Goal: Register for event/course

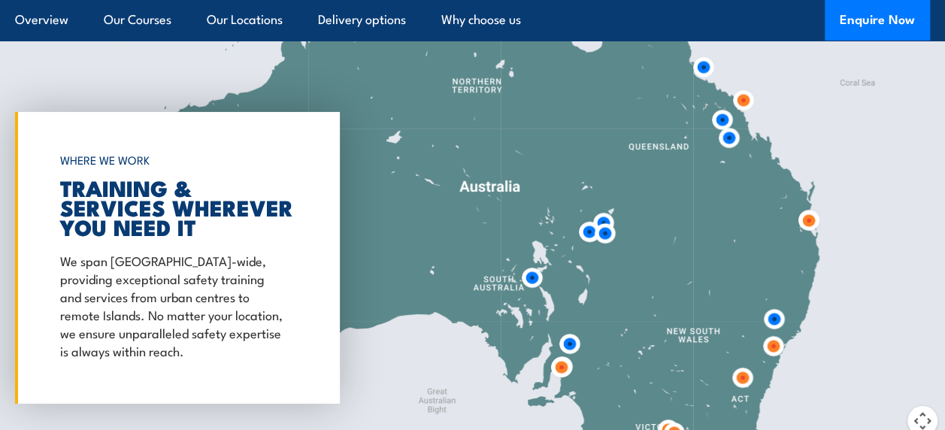
scroll to position [2482, 0]
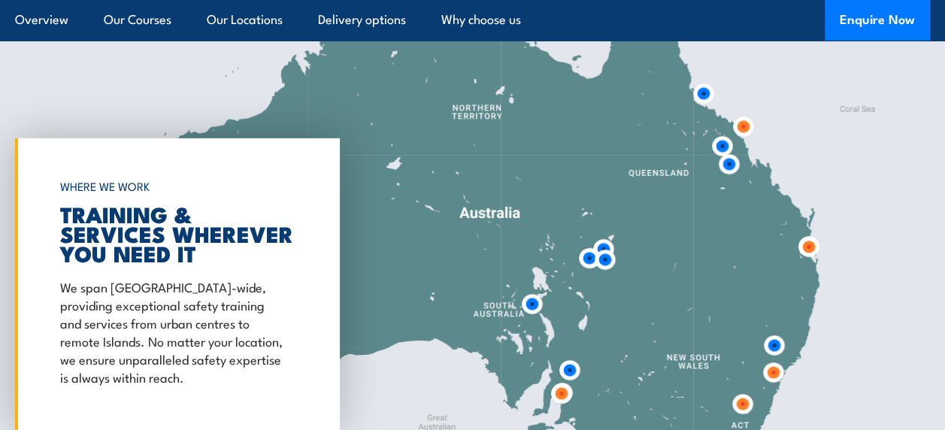
click at [804, 248] on img at bounding box center [809, 247] width 40 height 40
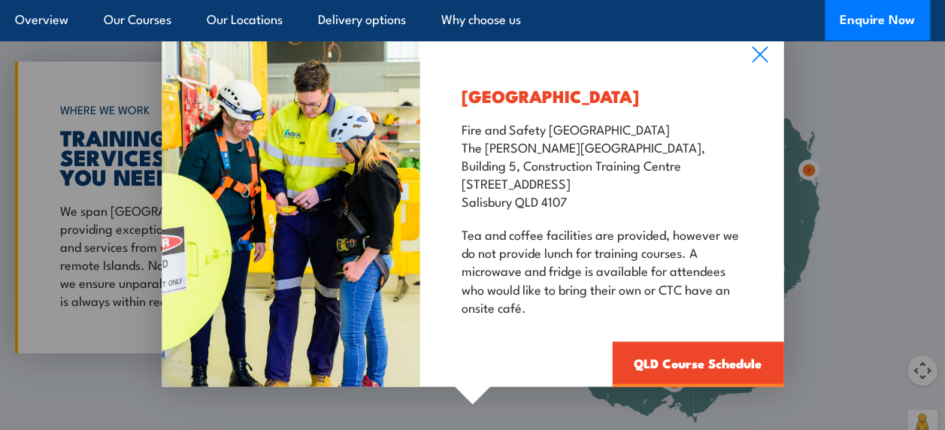
scroll to position [2557, 0]
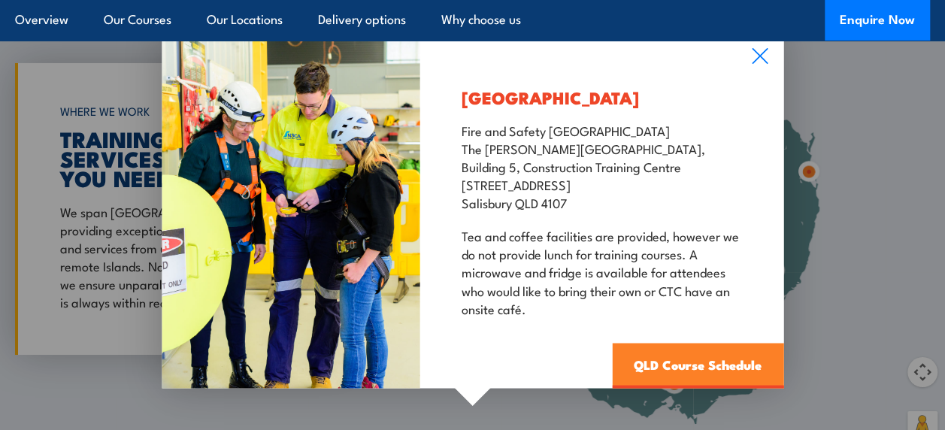
click at [725, 361] on link "QLD Course Schedule" at bounding box center [697, 366] width 171 height 45
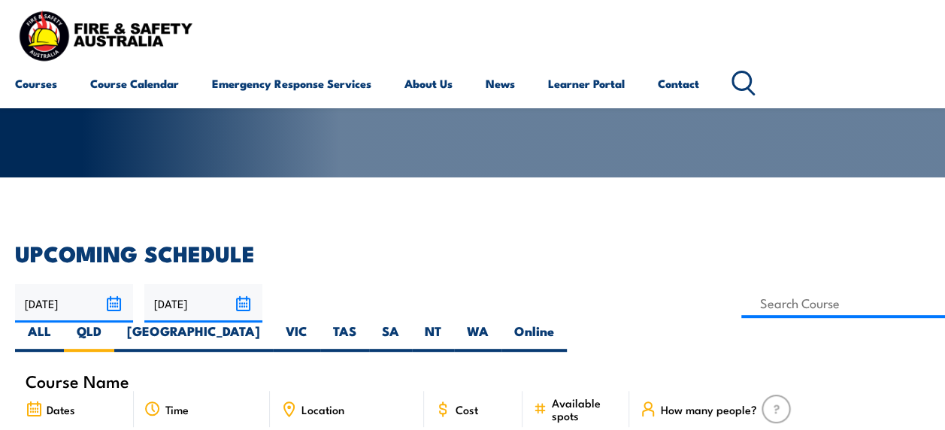
scroll to position [301, 0]
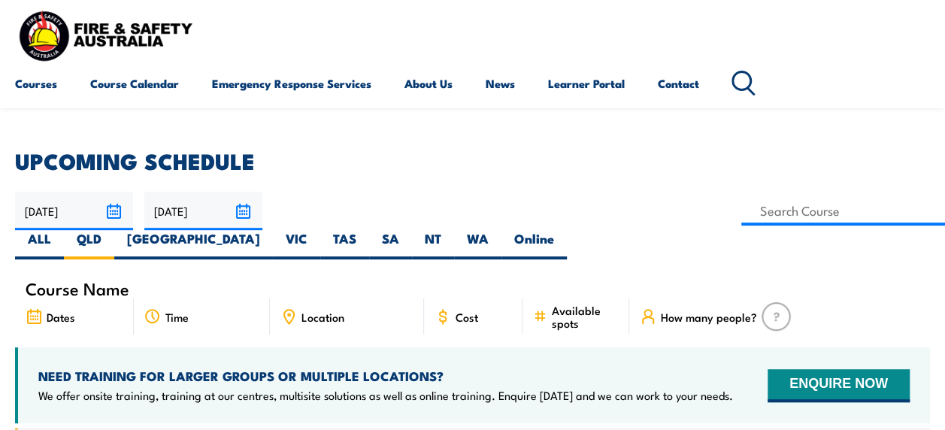
click at [358, 299] on div "Location" at bounding box center [347, 317] width 154 height 36
click at [319, 311] on span "Location" at bounding box center [323, 317] width 43 height 13
click at [320, 311] on span "Location" at bounding box center [323, 317] width 43 height 13
click at [333, 311] on span "Location" at bounding box center [323, 317] width 43 height 13
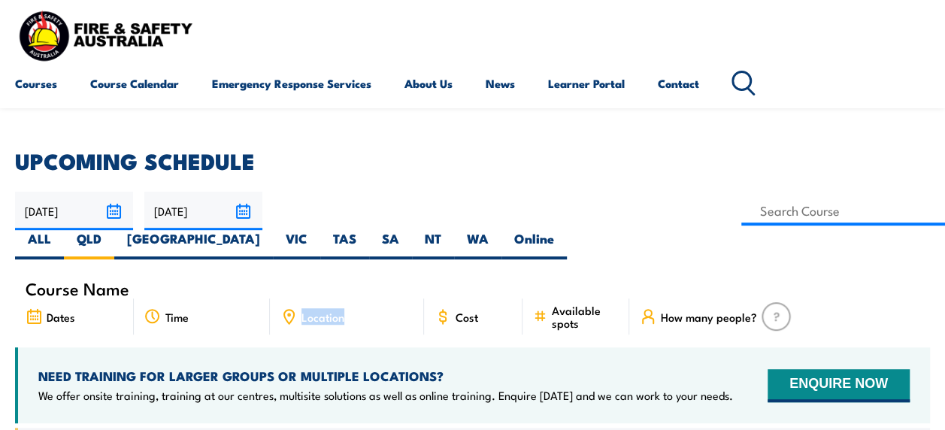
click at [333, 311] on span "Location" at bounding box center [323, 317] width 43 height 13
drag, startPoint x: 333, startPoint y: 288, endPoint x: 358, endPoint y: 298, distance: 26.7
click at [358, 299] on div "Location" at bounding box center [347, 317] width 154 height 36
click at [83, 299] on div "Dates" at bounding box center [74, 317] width 119 height 36
click at [50, 311] on span "Dates" at bounding box center [61, 317] width 29 height 13
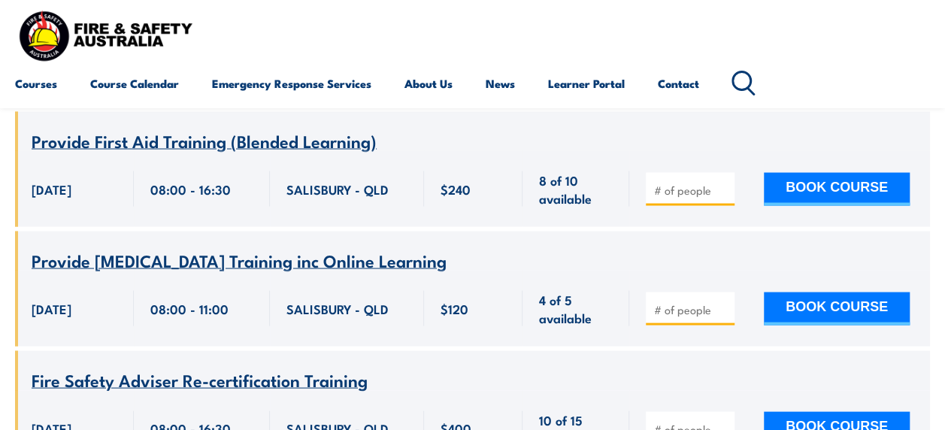
scroll to position [1504, 0]
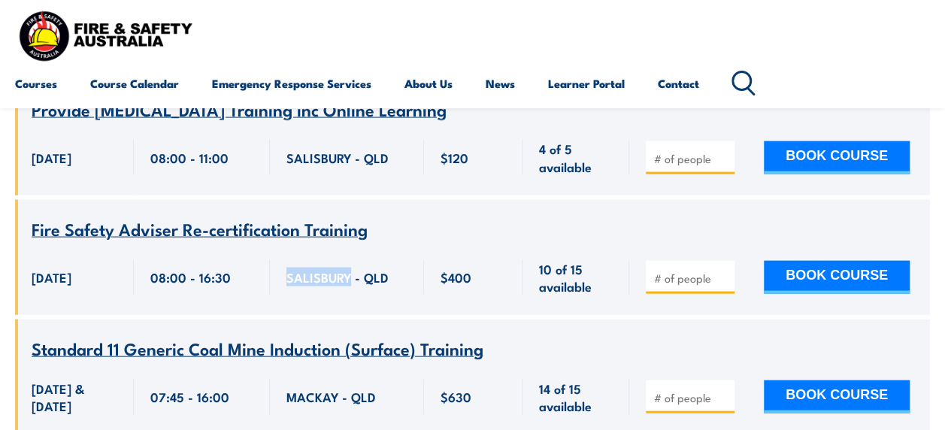
drag, startPoint x: 352, startPoint y: 233, endPoint x: 284, endPoint y: 236, distance: 67.8
click at [285, 240] on div "SALISBURY - QLD" at bounding box center [347, 278] width 154 height 76
copy span "[GEOGRAPHIC_DATA]"
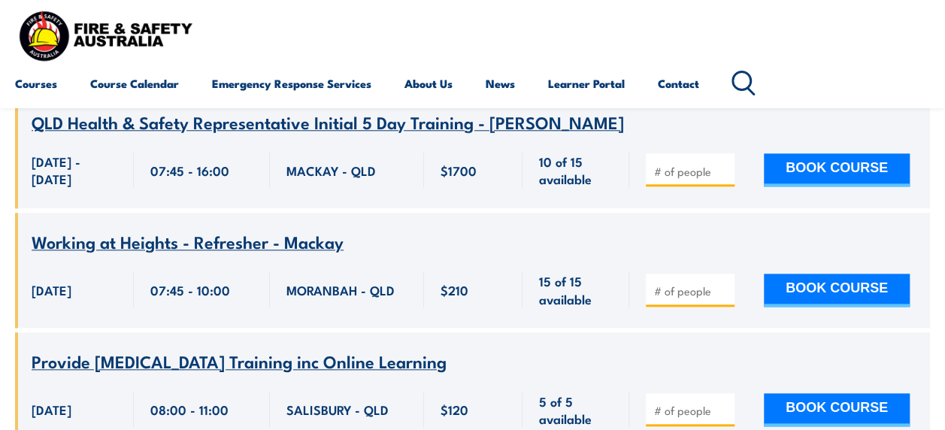
scroll to position [3535, 0]
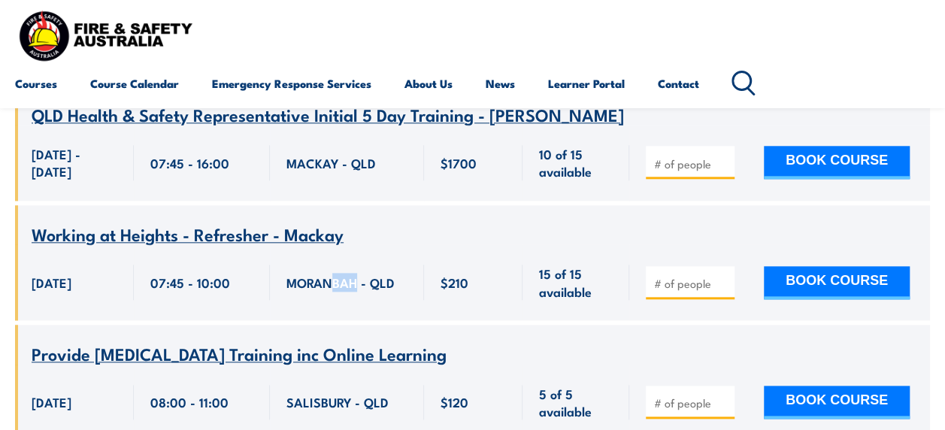
drag, startPoint x: 356, startPoint y: 337, endPoint x: 334, endPoint y: 339, distance: 21.9
click at [334, 291] on span "MORANBAH - QLD" at bounding box center [341, 282] width 108 height 17
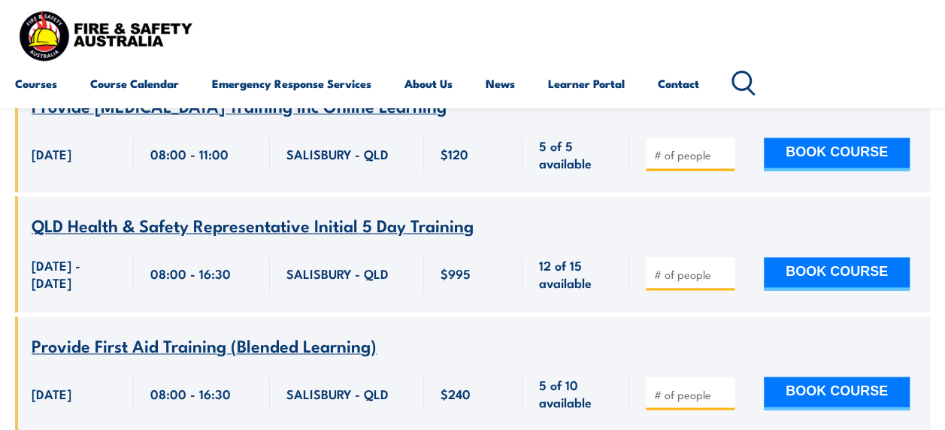
scroll to position [3836, 0]
